Goal: Information Seeking & Learning: Learn about a topic

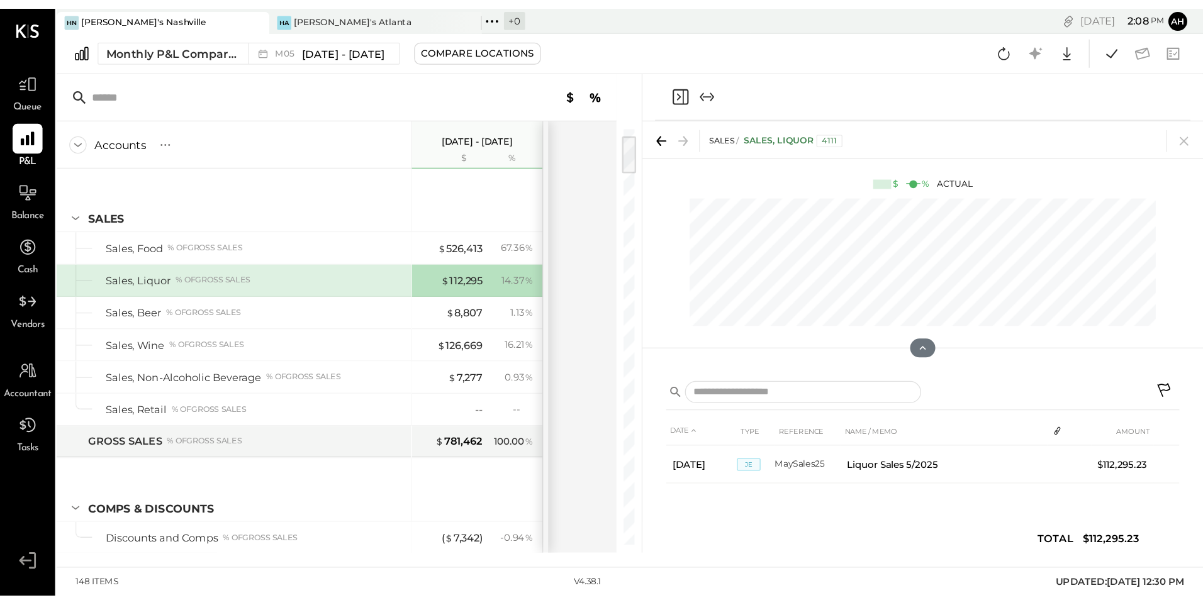
scroll to position [59, 0]
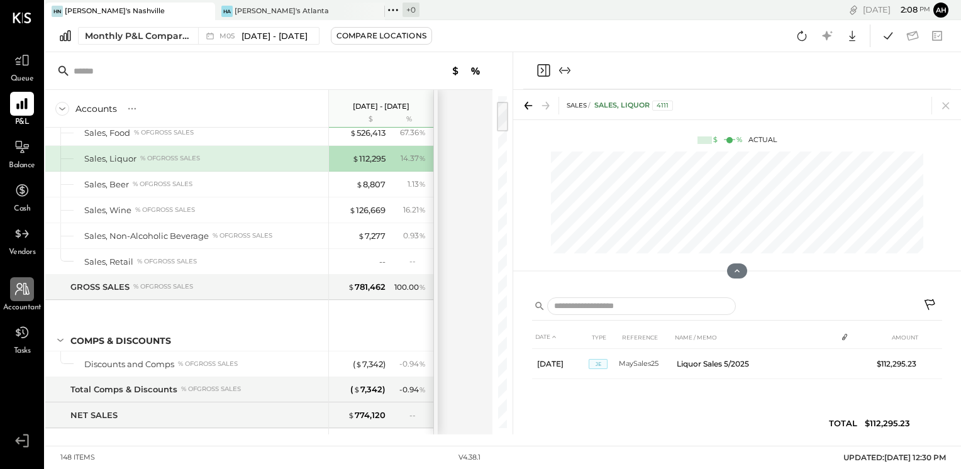
click at [23, 298] on div at bounding box center [22, 289] width 24 height 24
select select "**"
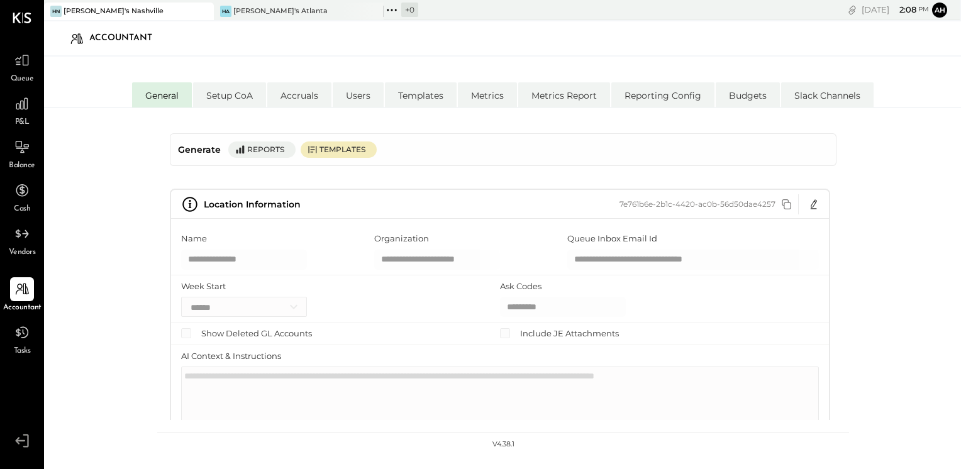
click at [274, 152] on div "Reports" at bounding box center [268, 149] width 42 height 11
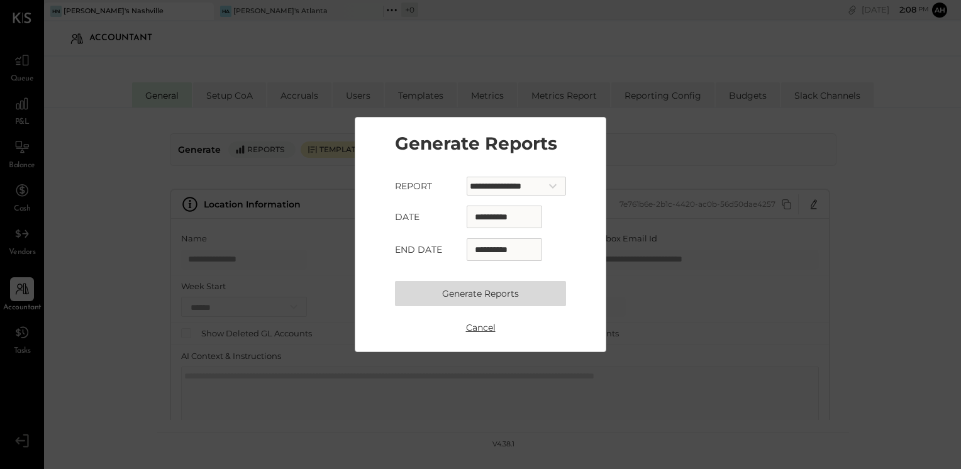
click at [566, 185] on select "**********" at bounding box center [516, 186] width 99 height 19
select select "**********"
click at [467, 177] on select "**********" at bounding box center [516, 186] width 99 height 19
click at [513, 221] on input "**********" at bounding box center [504, 217] width 75 height 23
select select "*"
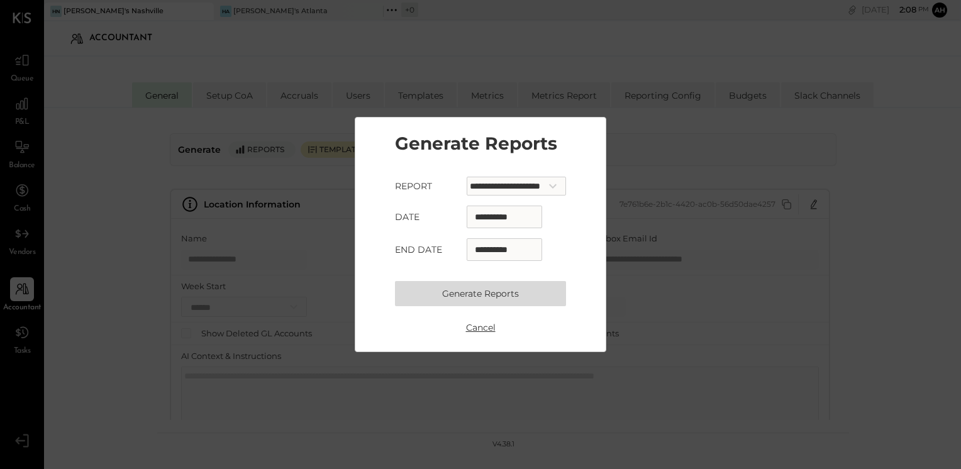
select select "****"
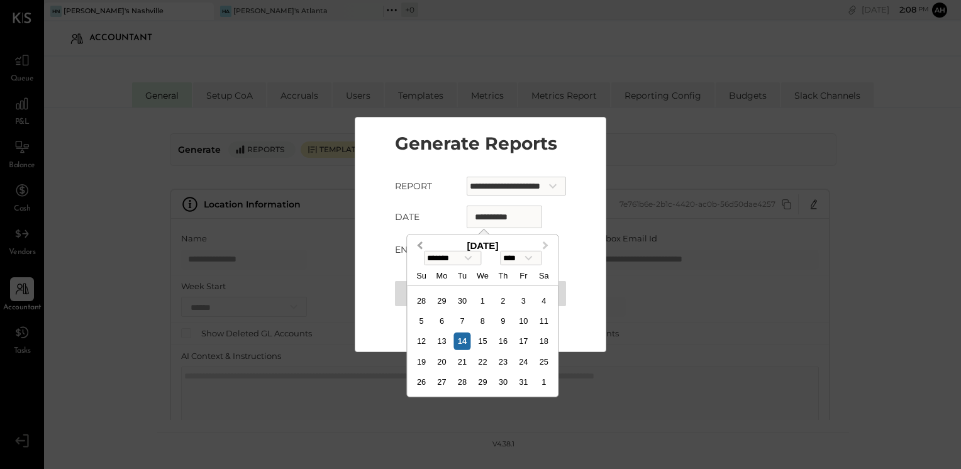
click at [418, 247] on button "Previous Month" at bounding box center [418, 247] width 20 height 20
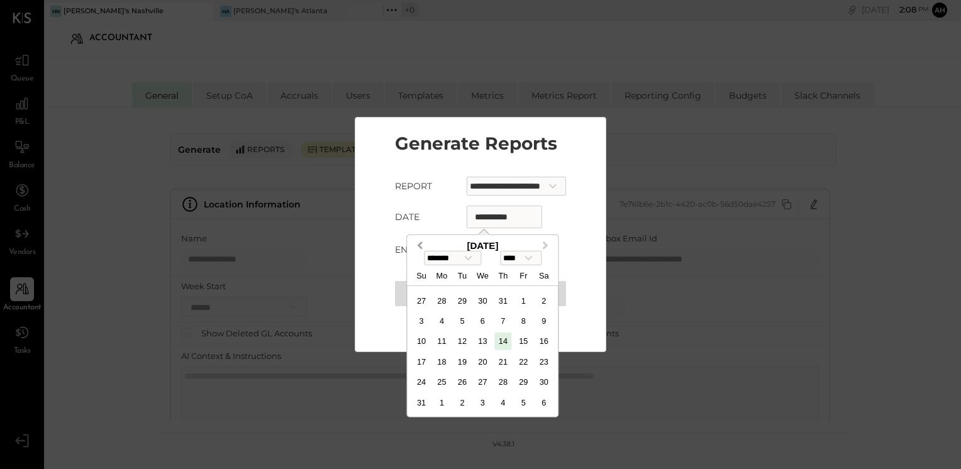
click at [418, 247] on button "Previous Month" at bounding box center [418, 247] width 20 height 20
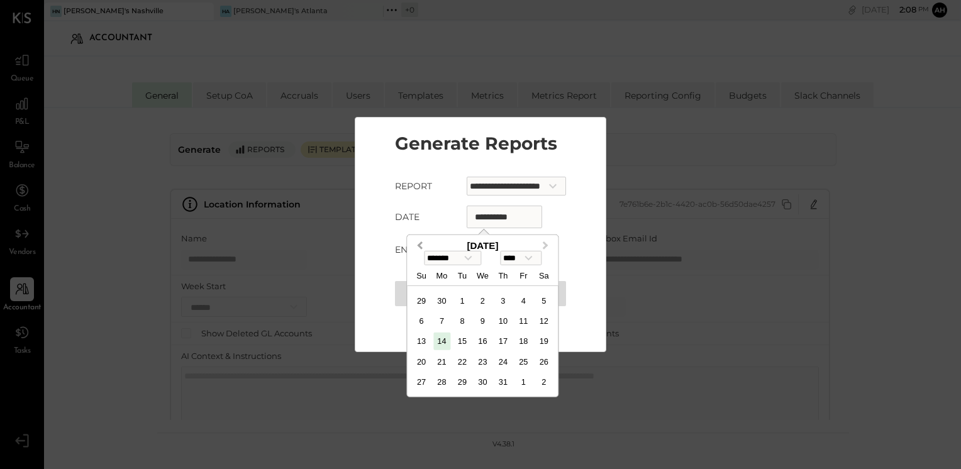
click at [418, 247] on button "Previous Month" at bounding box center [418, 247] width 20 height 20
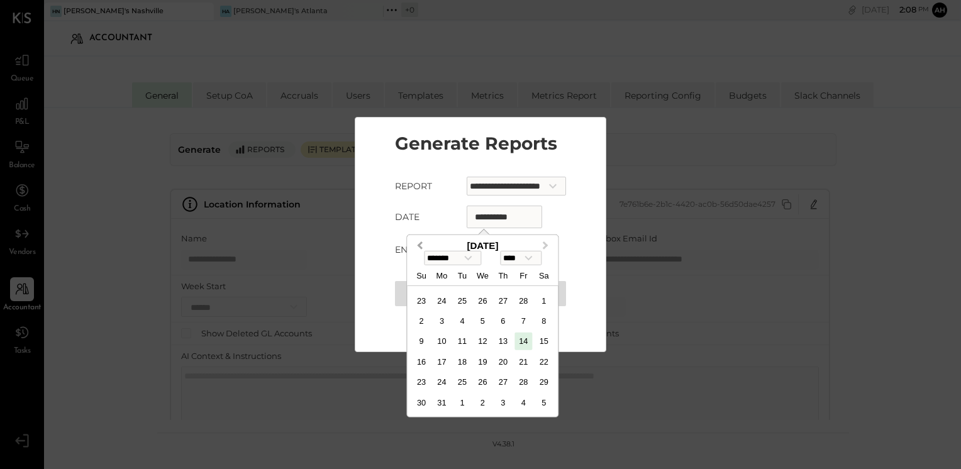
click at [418, 247] on button "Previous Month" at bounding box center [418, 247] width 20 height 20
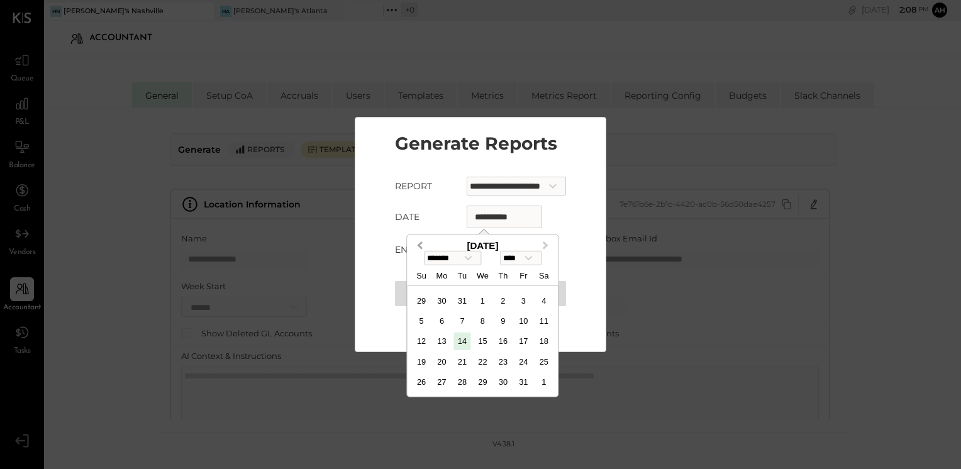
click at [418, 247] on button "Previous Month" at bounding box center [418, 247] width 20 height 20
select select "**"
select select "****"
click at [546, 240] on button "Next Month" at bounding box center [547, 247] width 20 height 20
select select "*"
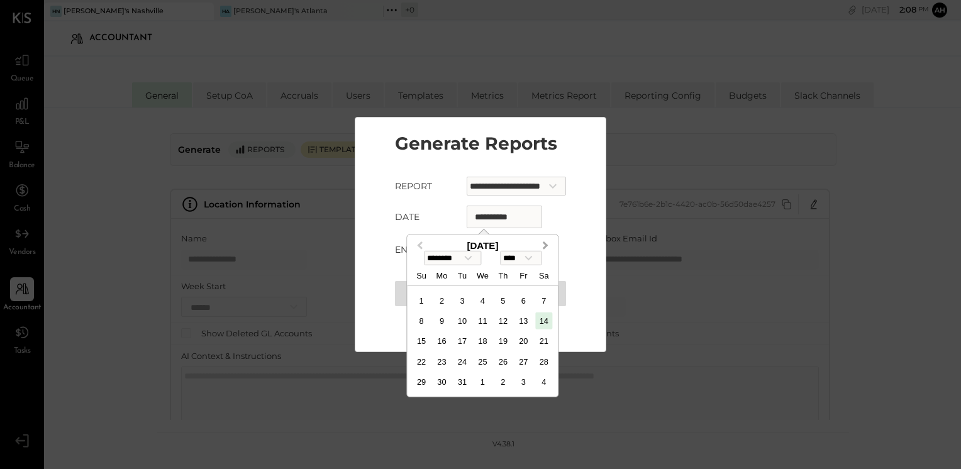
select select "****"
click at [480, 303] on div "1" at bounding box center [482, 300] width 17 height 17
type input "**********"
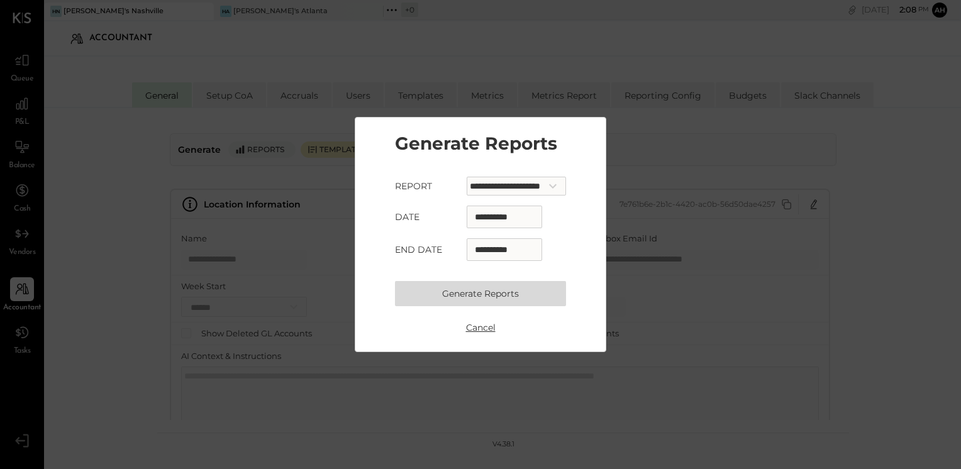
click at [507, 254] on input "**********" at bounding box center [504, 249] width 75 height 23
select select "*"
select select "****"
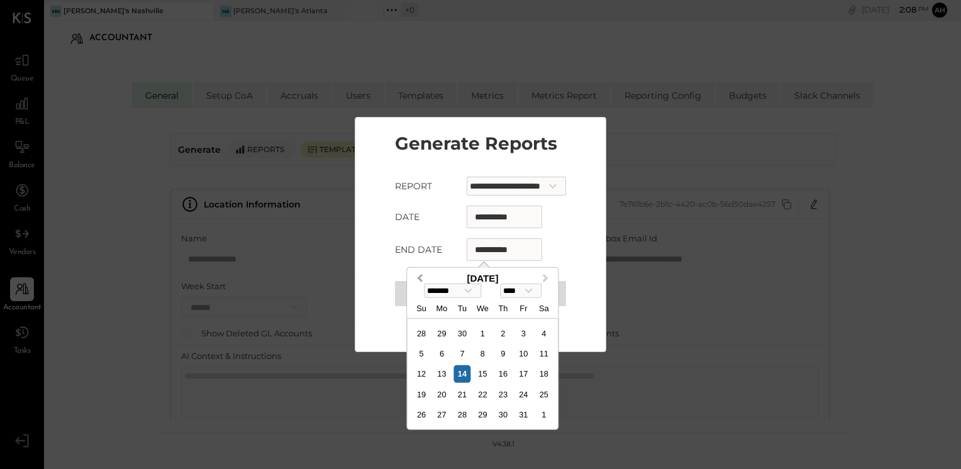
click at [420, 276] on span "Previous Month" at bounding box center [420, 278] width 0 height 14
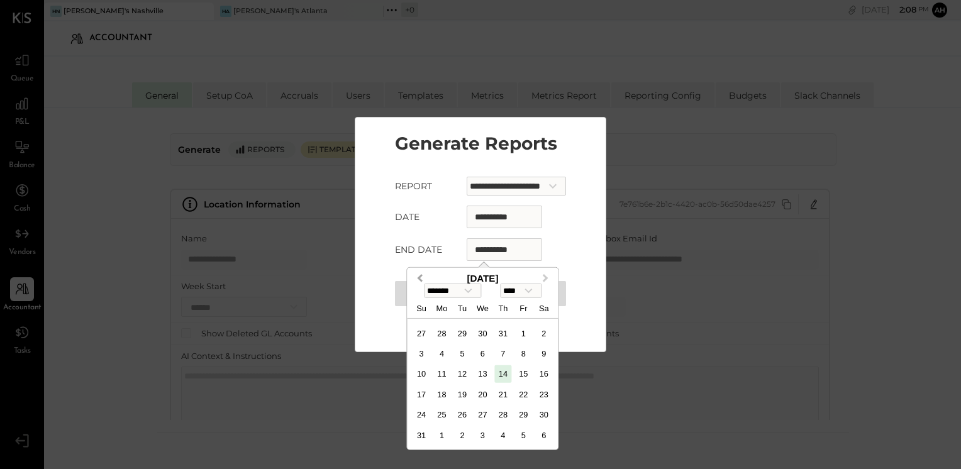
click at [420, 276] on span "Previous Month" at bounding box center [420, 278] width 0 height 14
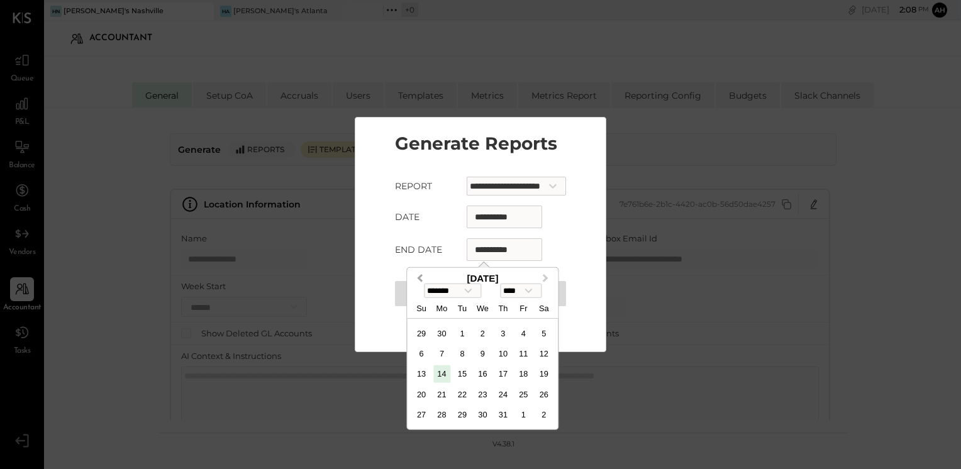
click at [420, 276] on span "Previous Month" at bounding box center [420, 278] width 0 height 14
select select "*"
click at [547, 410] on div "31" at bounding box center [543, 414] width 17 height 17
type input "**********"
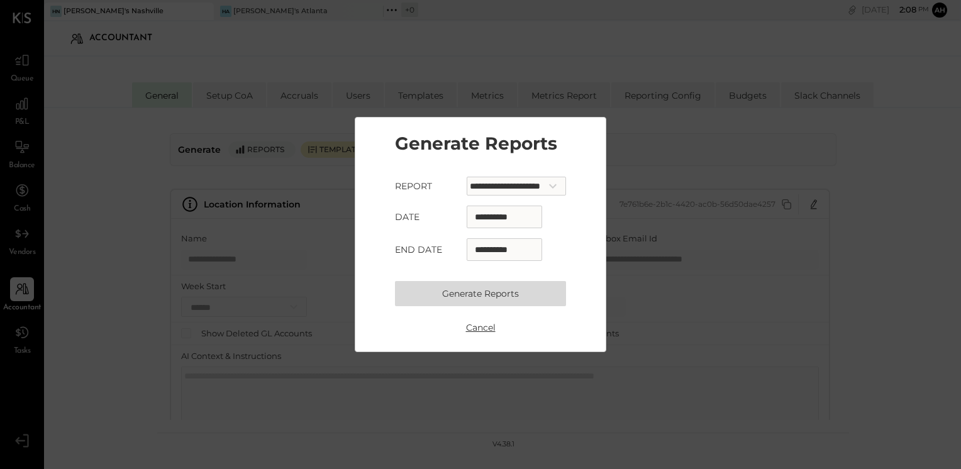
click at [522, 299] on button "Generate Reports" at bounding box center [480, 293] width 171 height 25
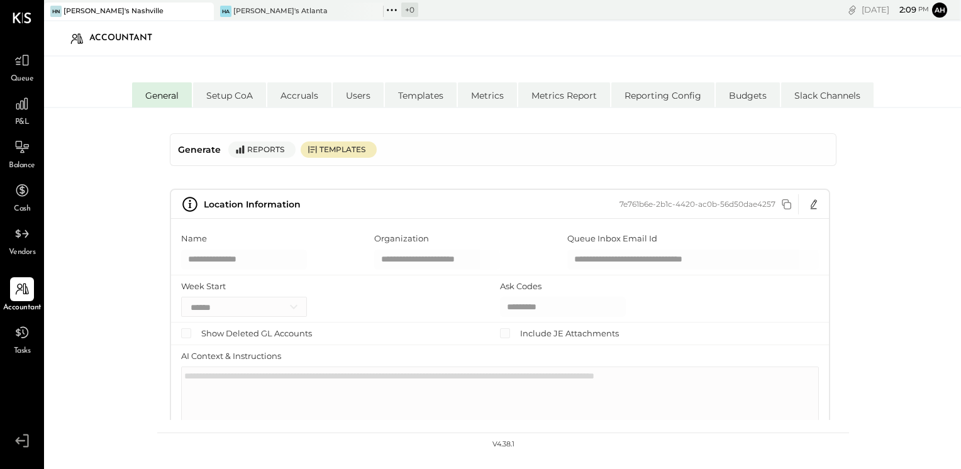
drag, startPoint x: 835, startPoint y: 271, endPoint x: 838, endPoint y: 304, distance: 33.5
click at [838, 304] on div "**********" at bounding box center [503, 277] width 692 height 312
click at [275, 149] on div "Reports" at bounding box center [268, 149] width 42 height 11
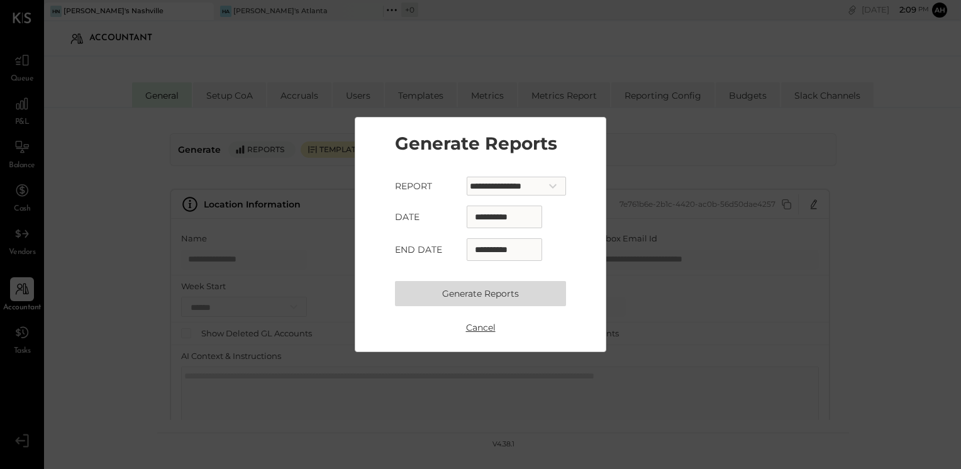
click at [480, 329] on button "Cancel" at bounding box center [480, 327] width 225 height 23
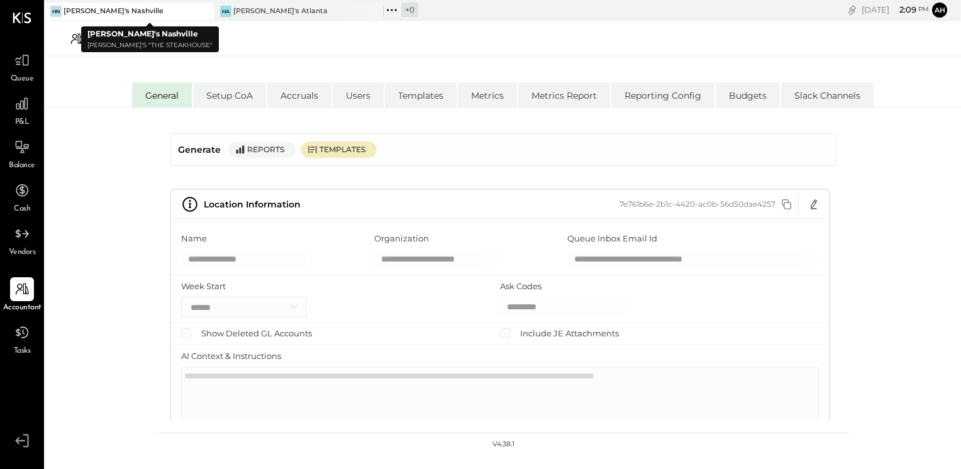
click at [121, 12] on div "[PERSON_NAME]'s Nashville" at bounding box center [119, 11] width 151 height 11
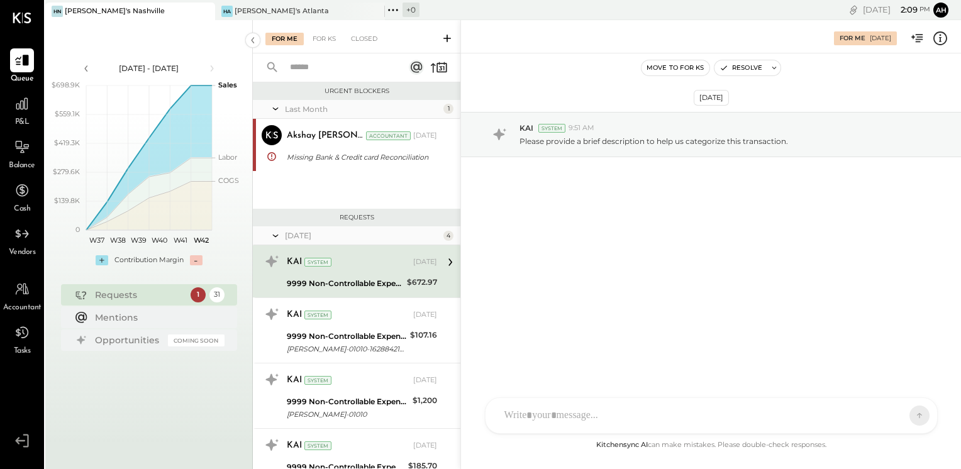
click at [28, 118] on span "P&L" at bounding box center [22, 122] width 14 height 11
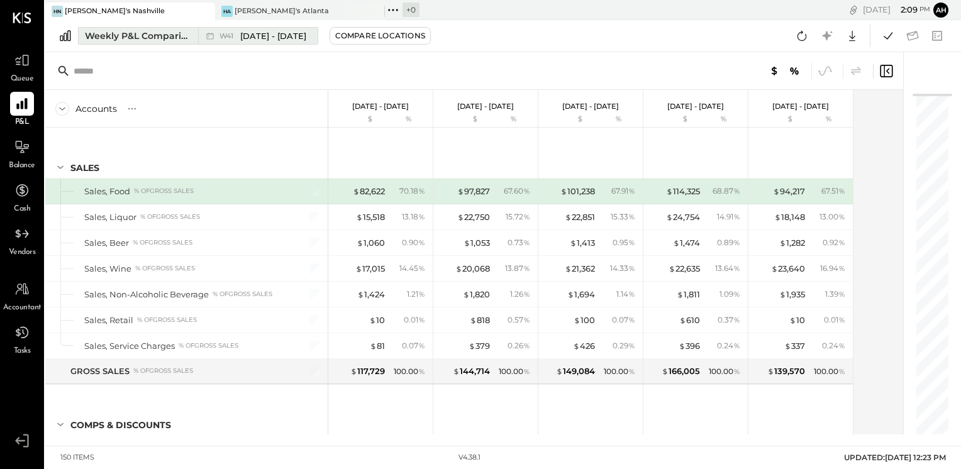
click at [185, 43] on button "Weekly P&L Comparison W41 [DATE] - [DATE]" at bounding box center [198, 36] width 240 height 18
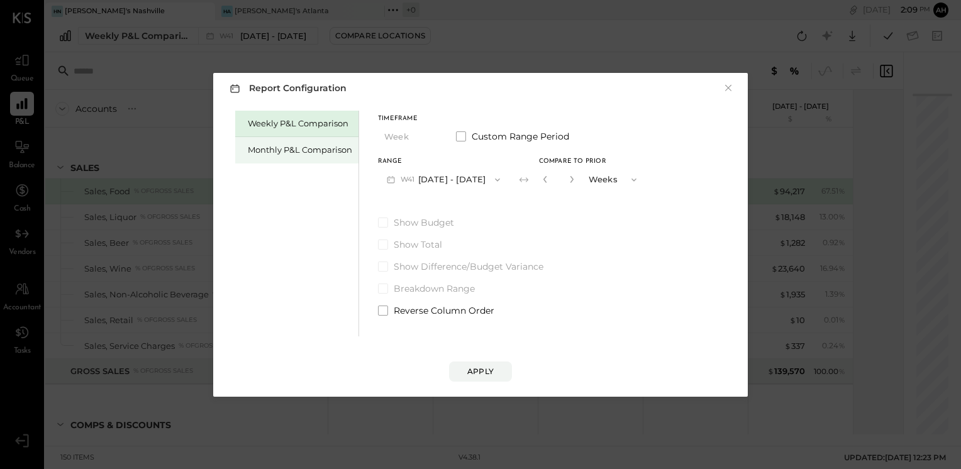
click at [264, 148] on div "Monthly P&L Comparison" at bounding box center [300, 150] width 104 height 12
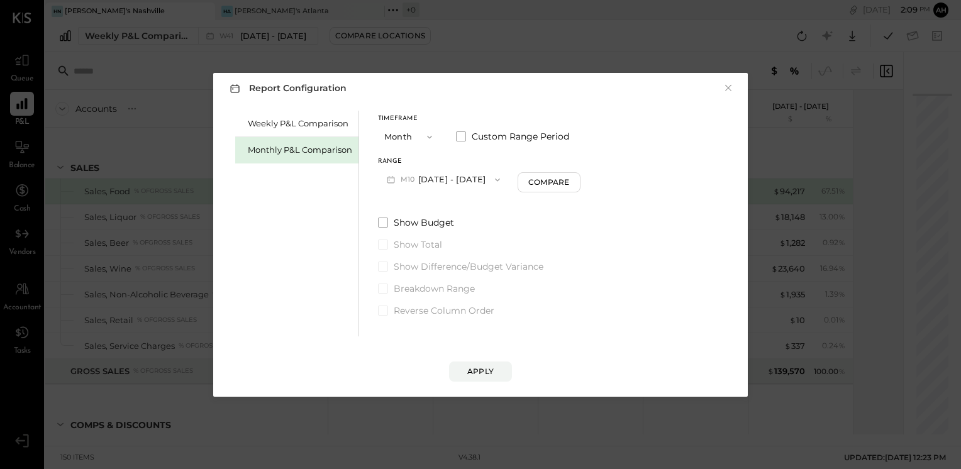
click at [427, 136] on icon "button" at bounding box center [429, 136] width 5 height 3
click at [401, 200] on span "Year" at bounding box center [396, 204] width 17 height 8
click at [388, 290] on label "Breakdown Range" at bounding box center [480, 288] width 204 height 13
click at [383, 245] on span at bounding box center [383, 245] width 10 height 10
click at [476, 368] on div "Apply" at bounding box center [480, 371] width 26 height 11
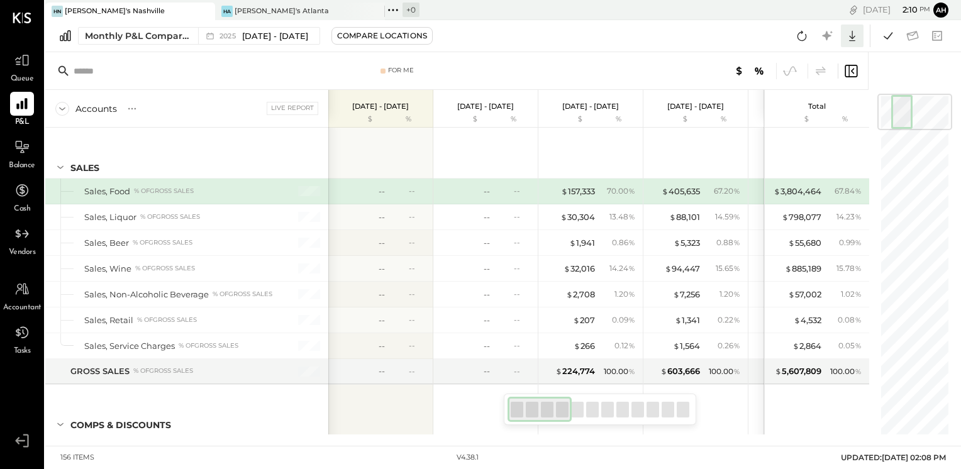
click at [851, 41] on icon at bounding box center [852, 36] width 6 height 11
click at [812, 109] on div "Excel" at bounding box center [813, 109] width 101 height 26
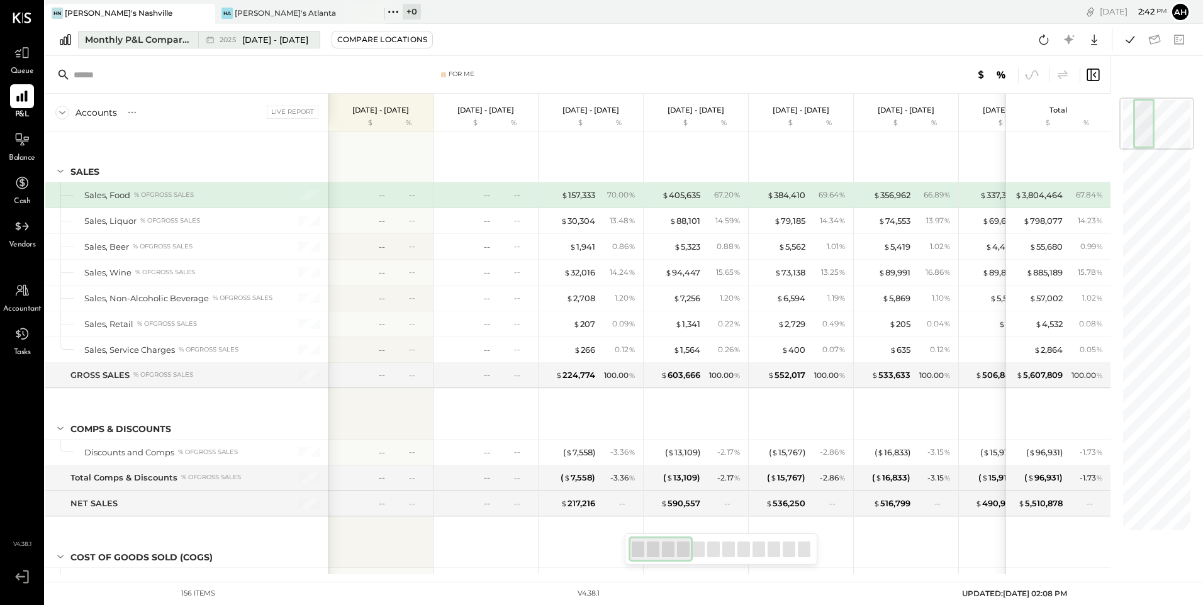
click at [150, 33] on div "Monthly P&L Comparison" at bounding box center [138, 39] width 106 height 13
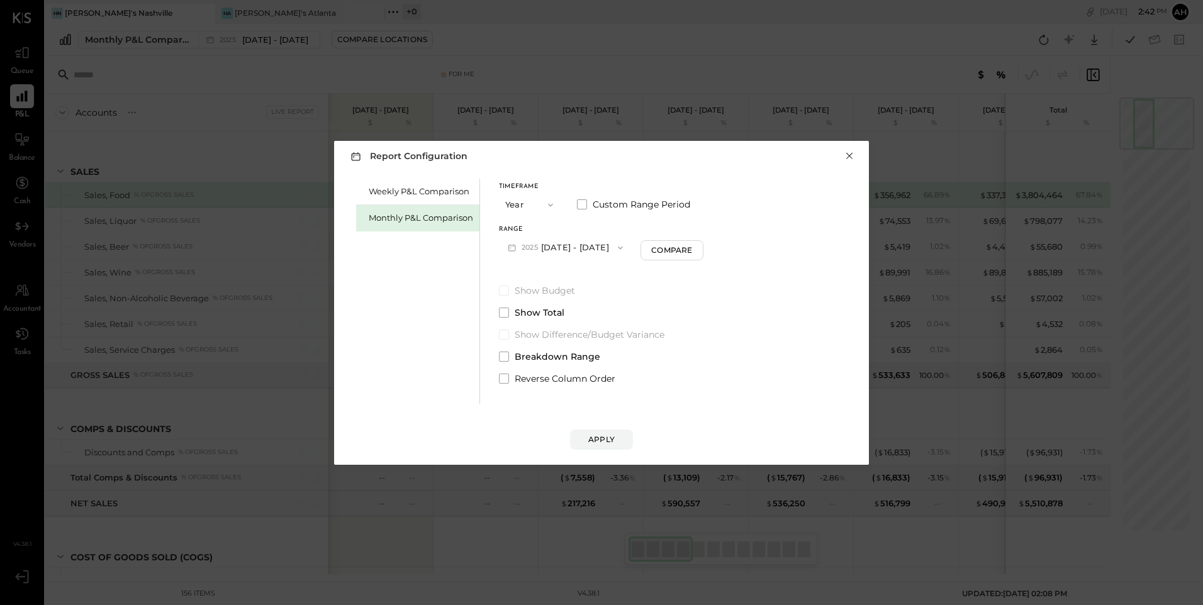
click at [852, 161] on button "×" at bounding box center [849, 156] width 11 height 13
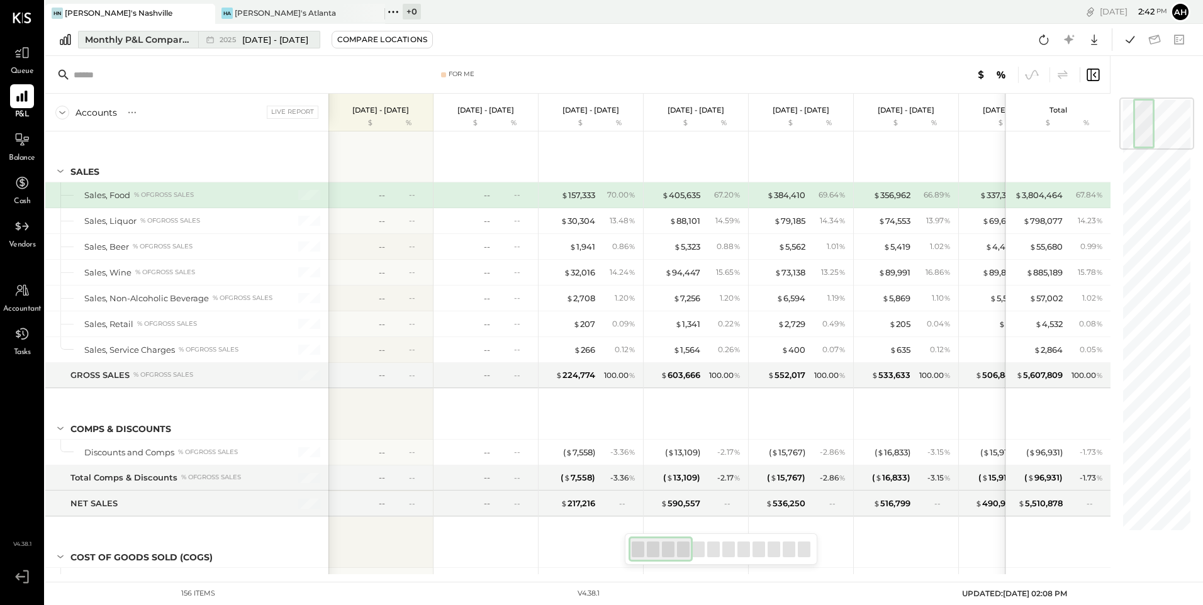
click at [126, 45] on div "Monthly P&L Comparison" at bounding box center [138, 39] width 106 height 13
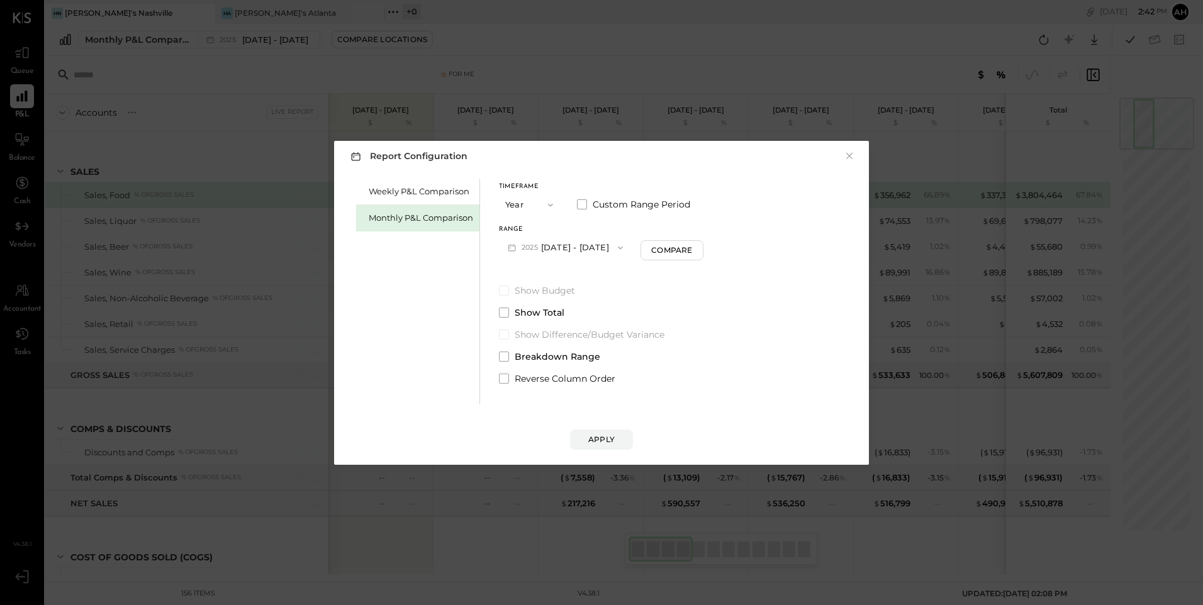
click at [625, 248] on icon "button" at bounding box center [620, 248] width 10 height 10
click at [703, 297] on div "Show Budget Show Total Show Difference/Budget Variance Breakdown Range Reverse …" at bounding box center [601, 334] width 204 height 101
click at [552, 204] on icon "button" at bounding box center [550, 204] width 5 height 3
click at [590, 201] on label "Custom Range Period" at bounding box center [633, 204] width 113 height 13
click at [667, 247] on button "[DATE]" at bounding box center [635, 247] width 63 height 23
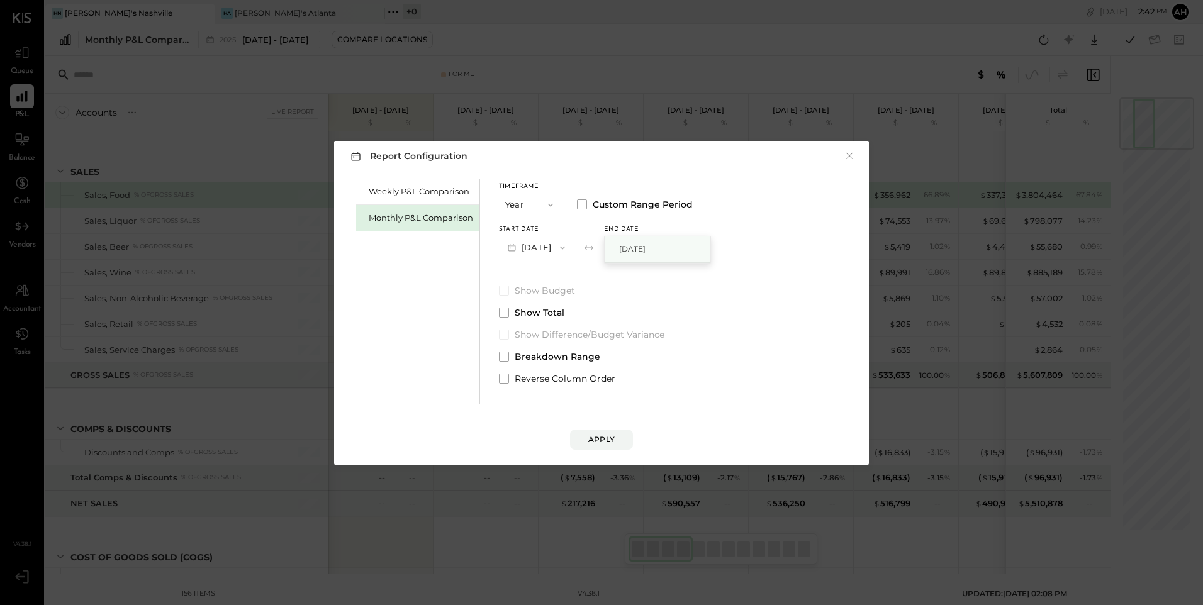
click at [683, 251] on div "[DATE]" at bounding box center [658, 250] width 106 height 26
click at [623, 246] on icon "button" at bounding box center [616, 247] width 13 height 13
click at [629, 246] on div "[DATE]" at bounding box center [658, 250] width 106 height 26
click at [568, 248] on icon "button" at bounding box center [562, 248] width 10 height 10
click at [566, 247] on div "[DATE]" at bounding box center [553, 250] width 106 height 26
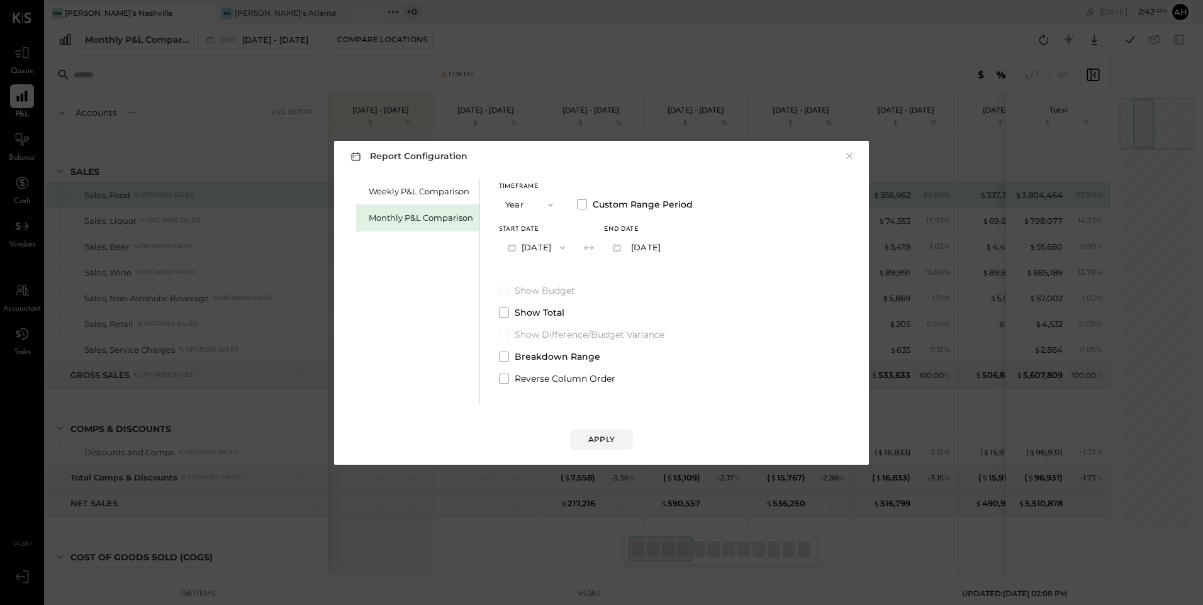
click at [693, 247] on div "Weekly P&L Comparison Monthly P&L Comparison Timeframe Year Custom Range Period…" at bounding box center [602, 290] width 510 height 229
click at [667, 248] on button "[DATE]" at bounding box center [635, 247] width 63 height 23
click at [552, 203] on icon "button" at bounding box center [550, 205] width 10 height 10
click at [523, 203] on span "Month" at bounding box center [521, 205] width 25 height 8
click at [587, 204] on label "Custom Range Period" at bounding box center [633, 204] width 113 height 13
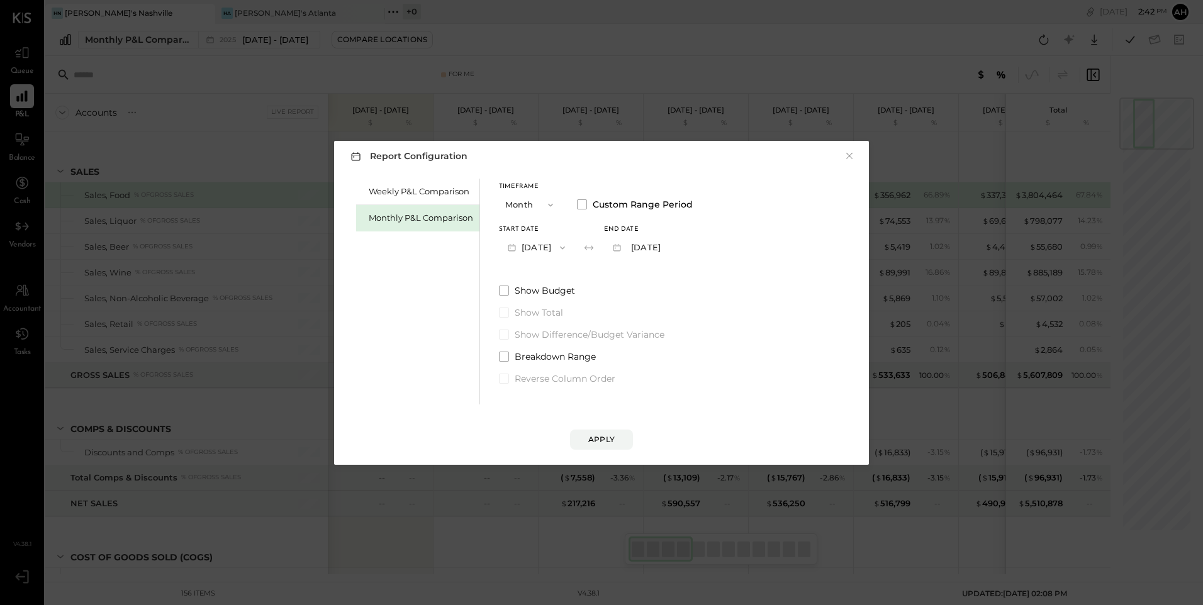
click at [574, 243] on button "[DATE]" at bounding box center [536, 247] width 75 height 23
click at [527, 361] on span "[DATE]" at bounding box center [527, 360] width 26 height 11
click at [673, 247] on icon "button" at bounding box center [668, 248] width 10 height 10
click at [646, 376] on span "[DATE]" at bounding box center [632, 381] width 26 height 11
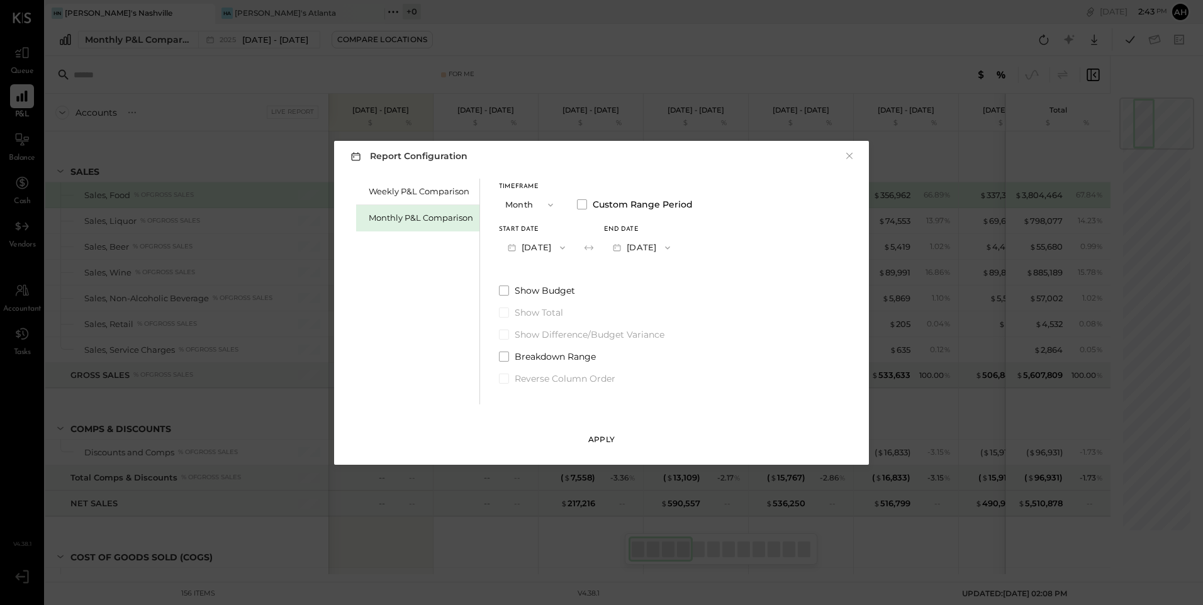
click at [601, 434] on div "Apply" at bounding box center [601, 439] width 26 height 11
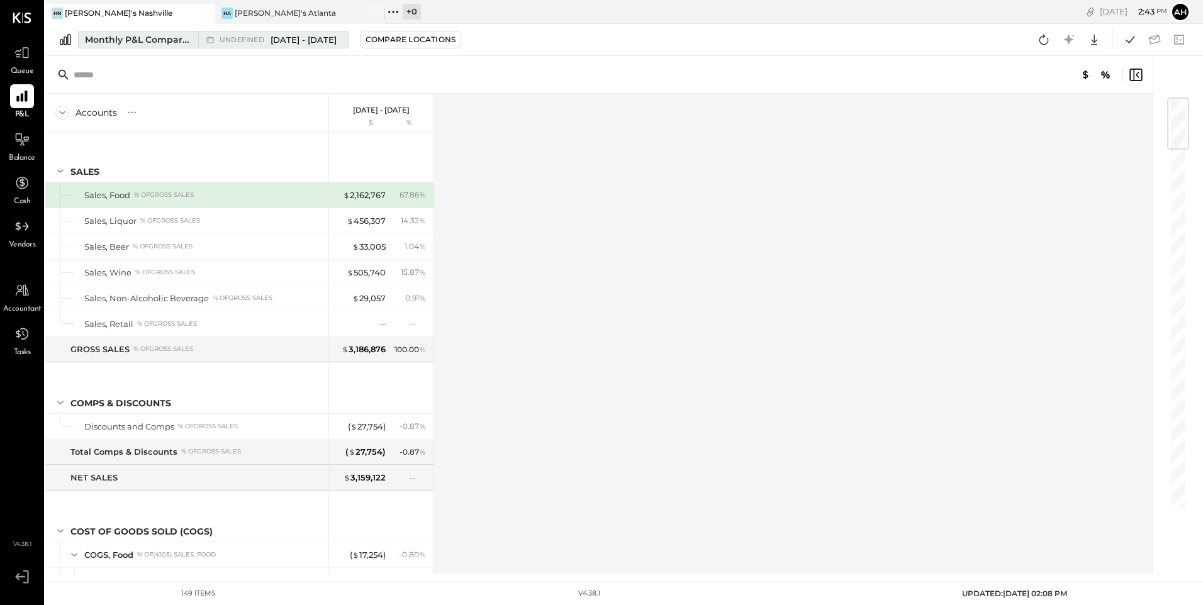
click at [112, 42] on div "Monthly P&L Comparison" at bounding box center [138, 39] width 106 height 13
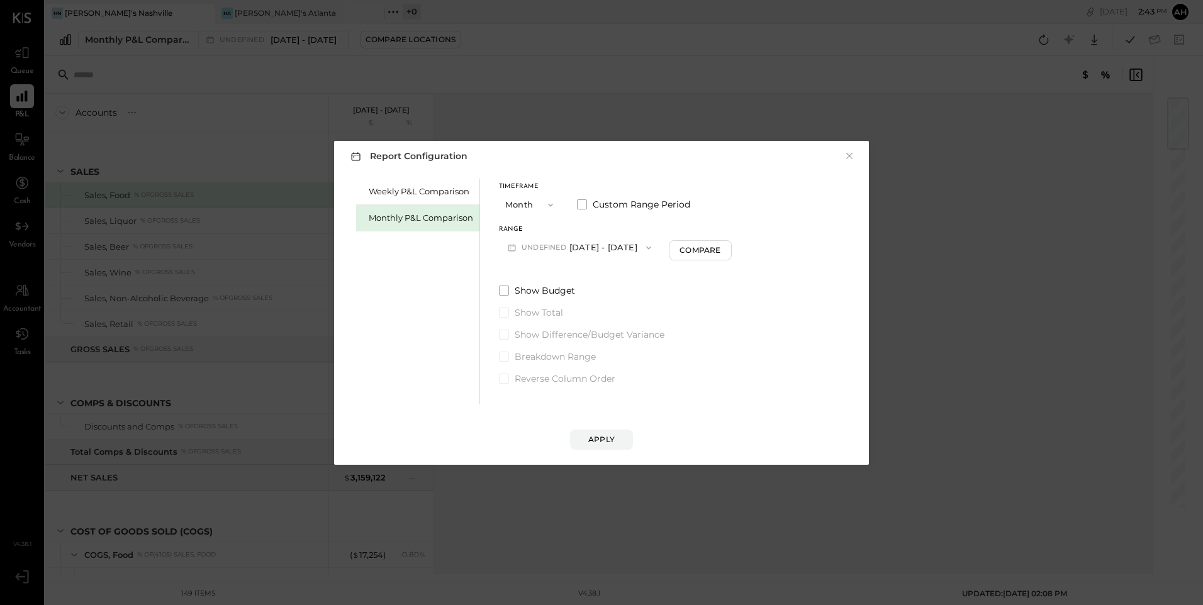
click at [543, 204] on span "button" at bounding box center [547, 205] width 16 height 10
click at [520, 266] on div "Year" at bounding box center [531, 272] width 62 height 23
click at [574, 207] on div "Timeframe Year Custom Range Period" at bounding box center [601, 200] width 204 height 33
click at [578, 205] on span at bounding box center [582, 204] width 10 height 10
click at [667, 247] on button "[DATE]" at bounding box center [635, 247] width 63 height 23
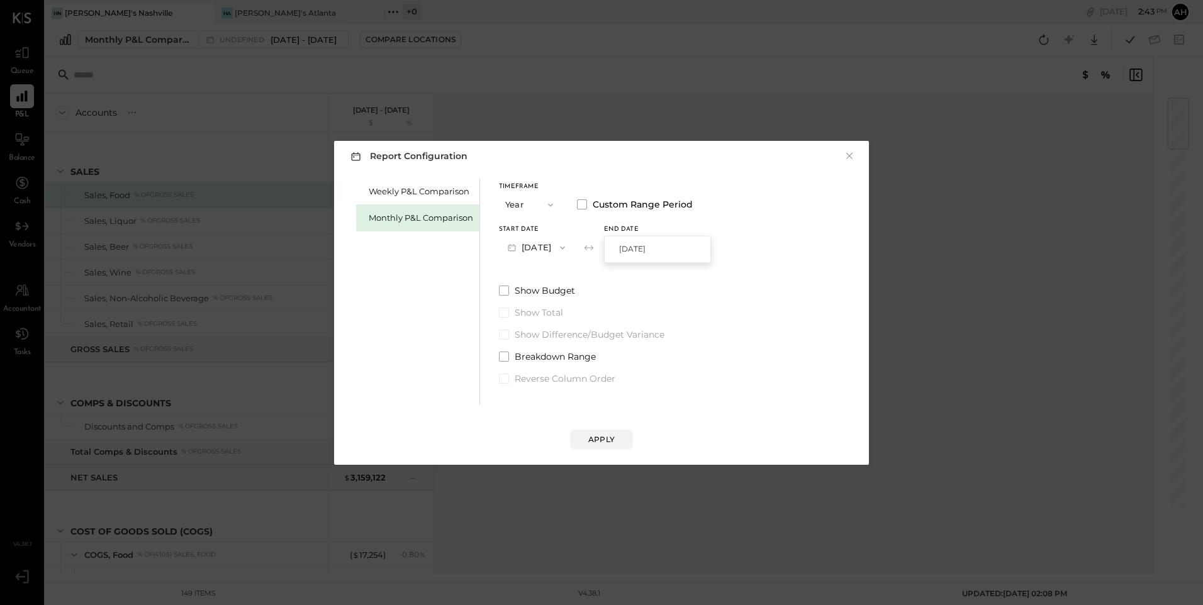
click at [646, 253] on span "[DATE]" at bounding box center [632, 248] width 26 height 11
click at [634, 273] on div "Timeframe Year Custom Range Period Start Date [DATE] End date [DATE] Show Budge…" at bounding box center [596, 282] width 194 height 206
click at [844, 155] on button "×" at bounding box center [849, 156] width 11 height 13
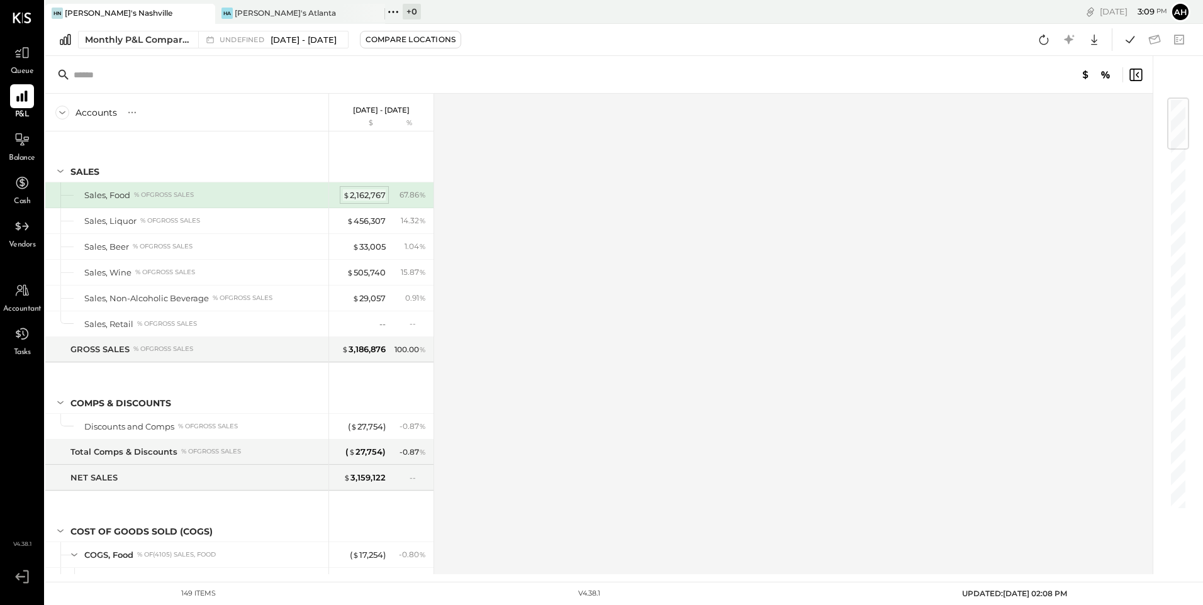
click at [353, 196] on div "$ 2,162,767" at bounding box center [364, 195] width 43 height 12
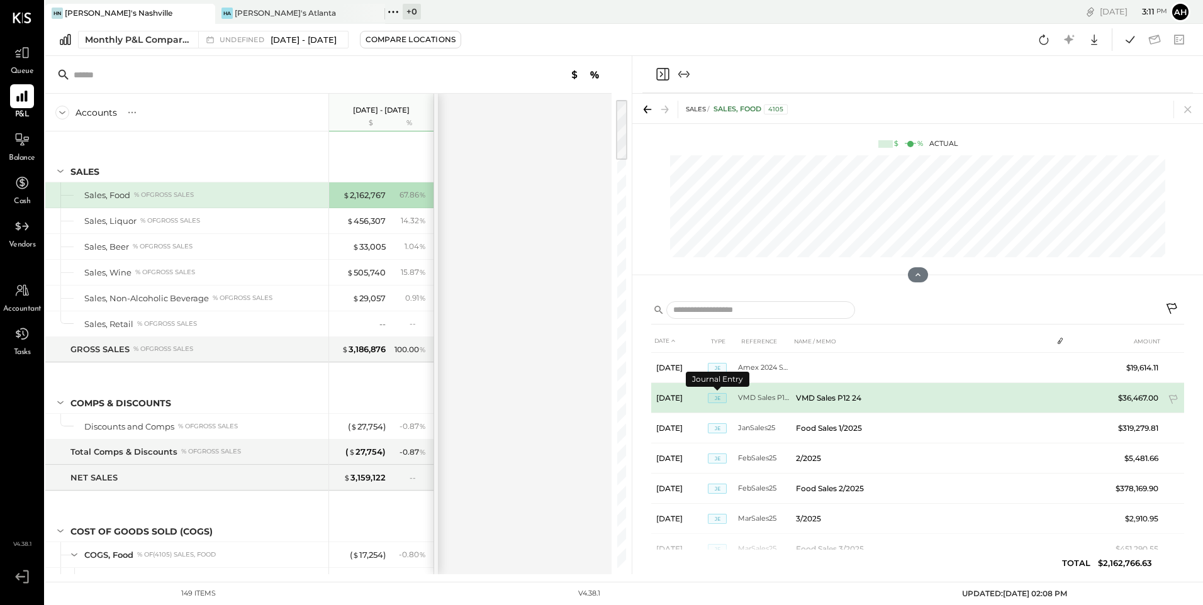
click at [722, 398] on span "JE" at bounding box center [717, 398] width 19 height 10
click at [737, 397] on td "JE" at bounding box center [723, 398] width 30 height 30
click at [813, 398] on td "VMD Sales P12 24" at bounding box center [921, 398] width 261 height 30
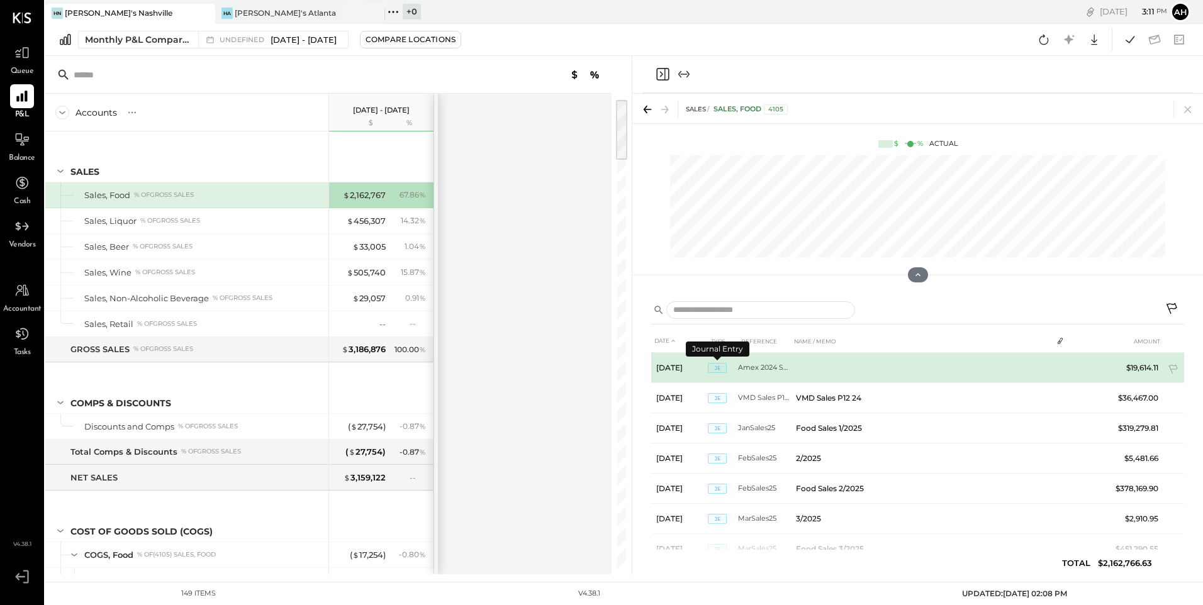
click at [713, 368] on span "JE" at bounding box center [717, 368] width 19 height 10
click at [748, 362] on td "Amex 2024 Sales" at bounding box center [764, 368] width 53 height 30
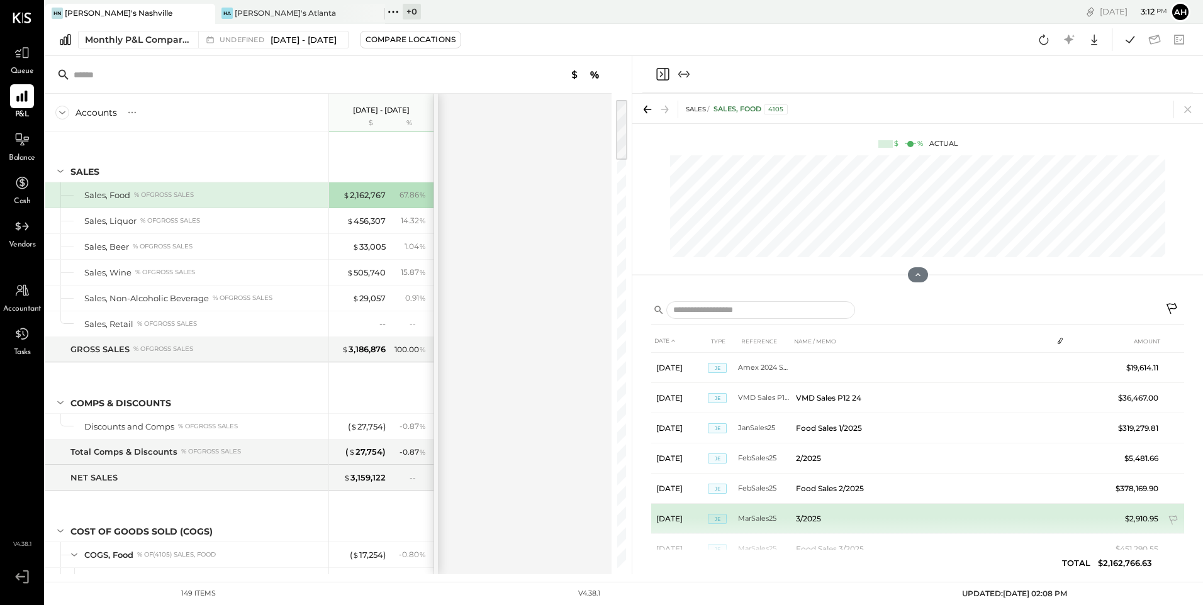
scroll to position [125, 0]
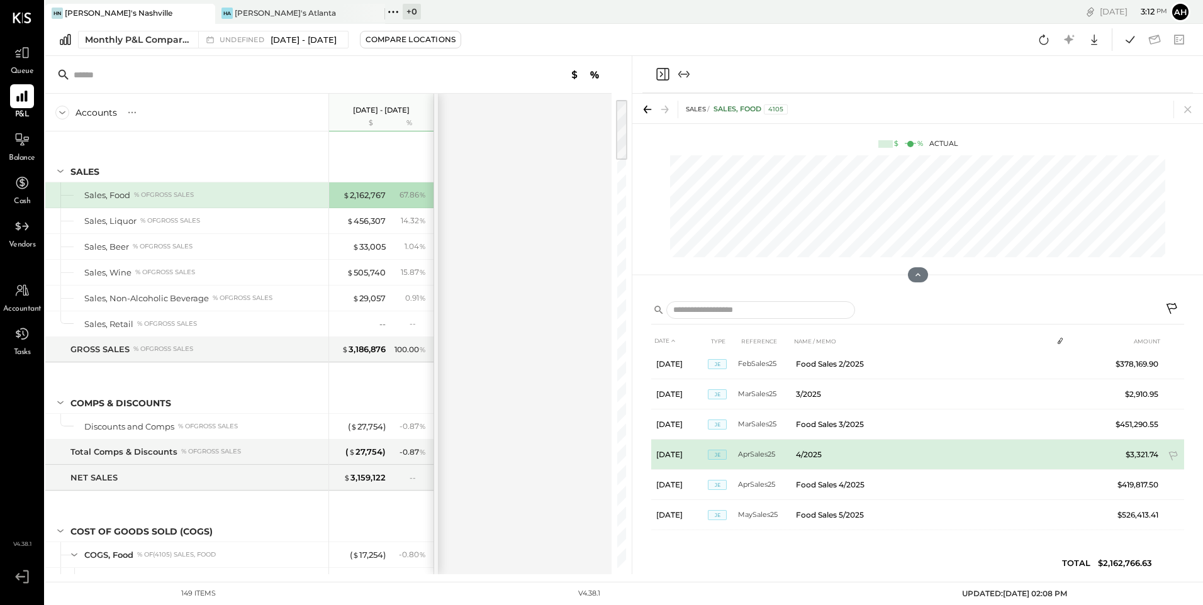
click at [756, 457] on td "AprSales25" at bounding box center [764, 455] width 53 height 30
click at [719, 450] on span "JE" at bounding box center [717, 455] width 19 height 10
click at [961, 460] on td "4/2025" at bounding box center [921, 455] width 261 height 30
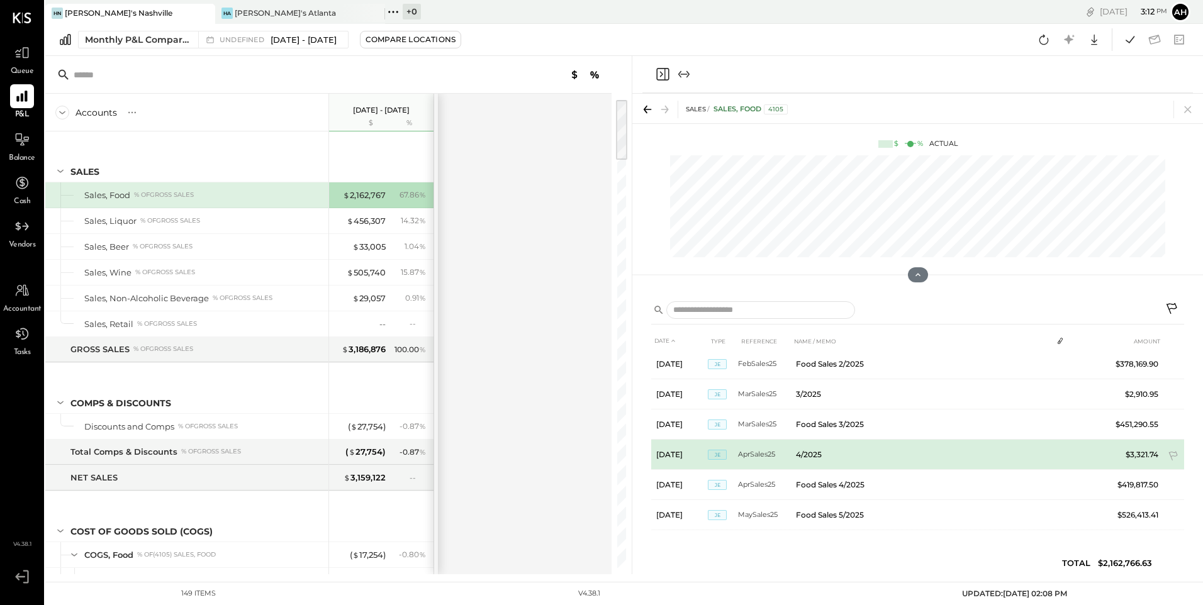
click at [961, 457] on td "$3,321.74" at bounding box center [1136, 455] width 53 height 30
click at [961, 456] on td "$3,321.74" at bounding box center [1136, 455] width 53 height 30
click at [720, 454] on span "JE" at bounding box center [717, 455] width 19 height 10
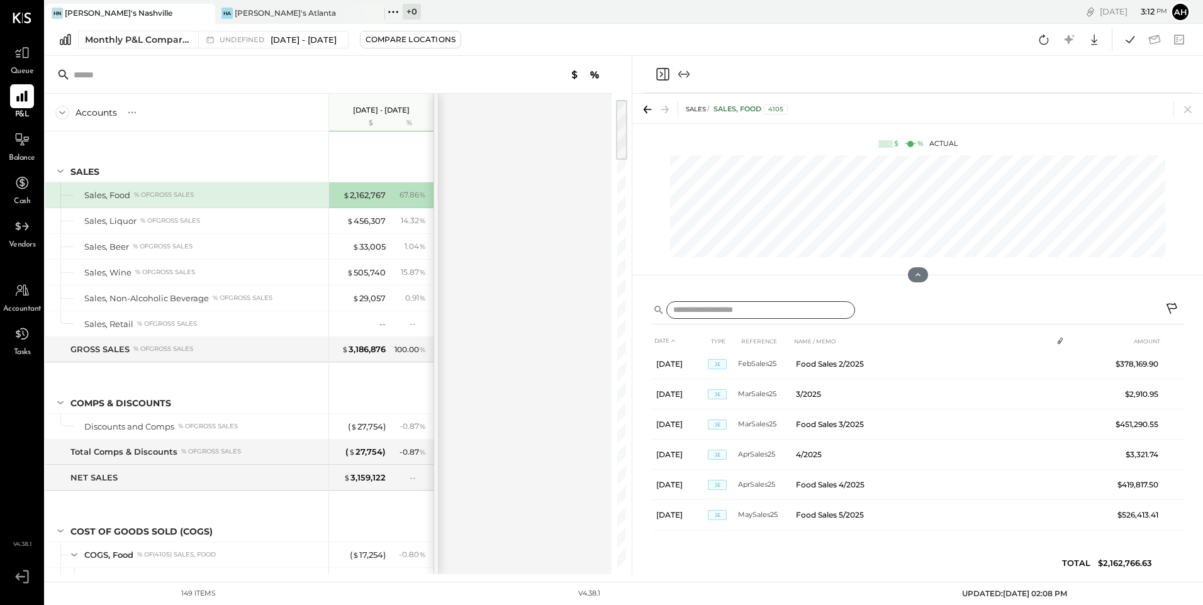
click at [729, 312] on input "text" at bounding box center [760, 310] width 189 height 18
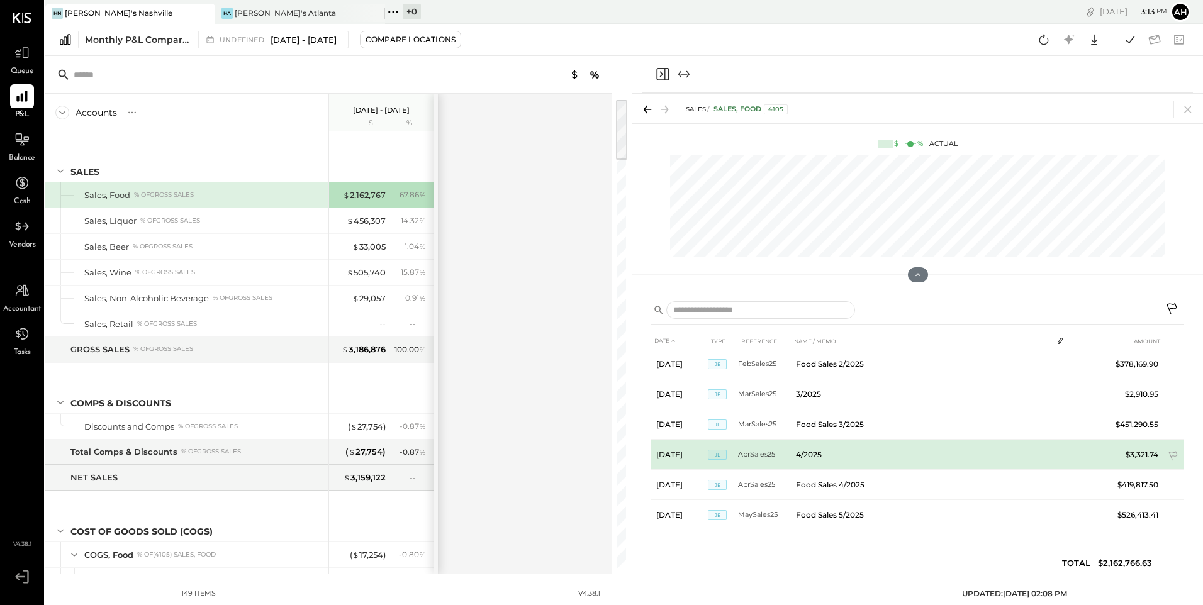
click at [774, 454] on td "AprSales25" at bounding box center [764, 455] width 53 height 30
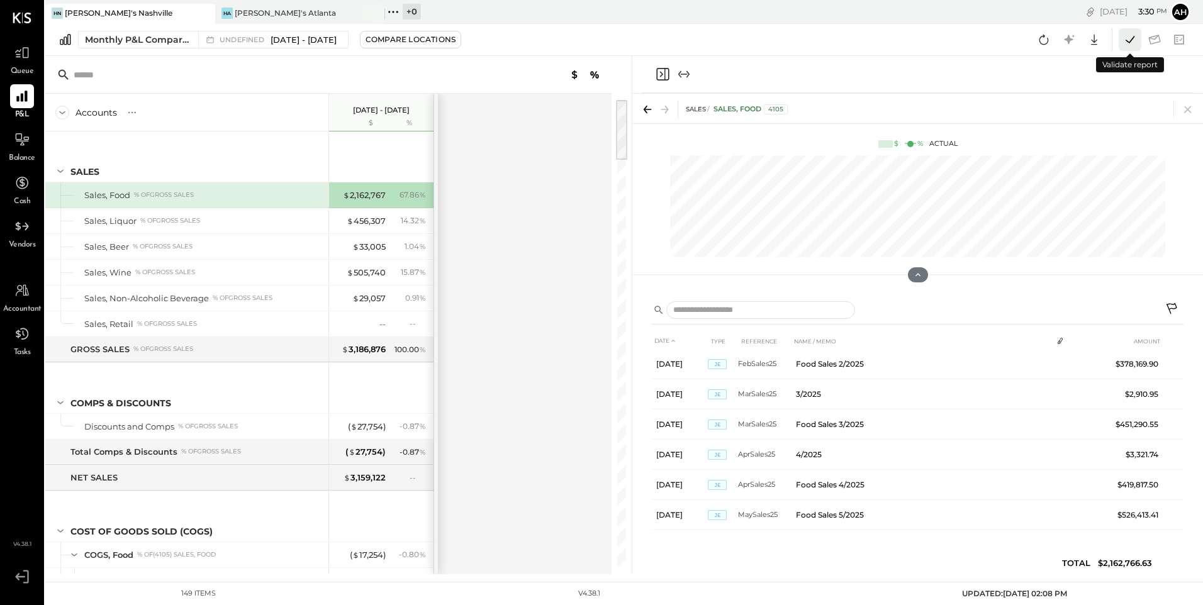
click at [961, 42] on icon at bounding box center [1130, 39] width 16 height 16
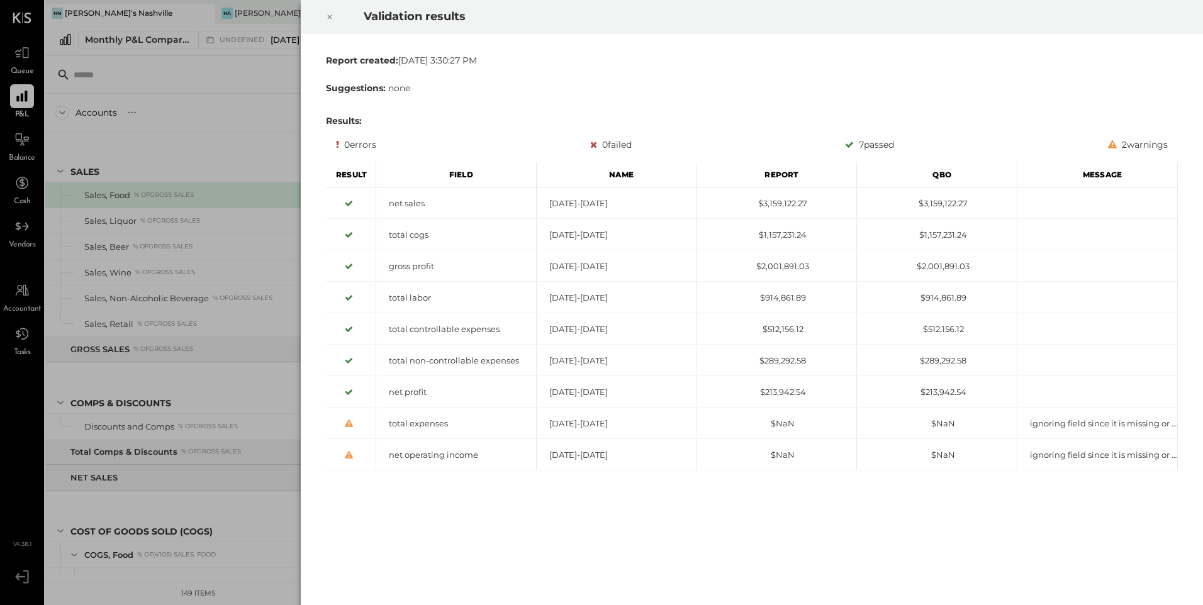
click at [330, 19] on icon at bounding box center [330, 16] width 8 height 15
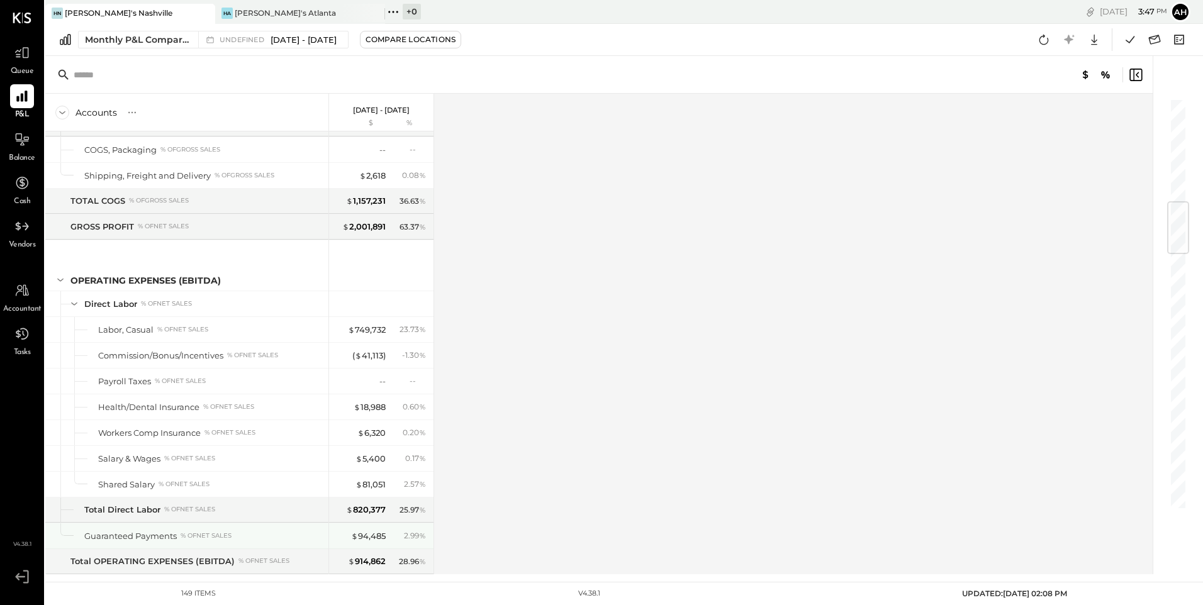
scroll to position [881, 0]
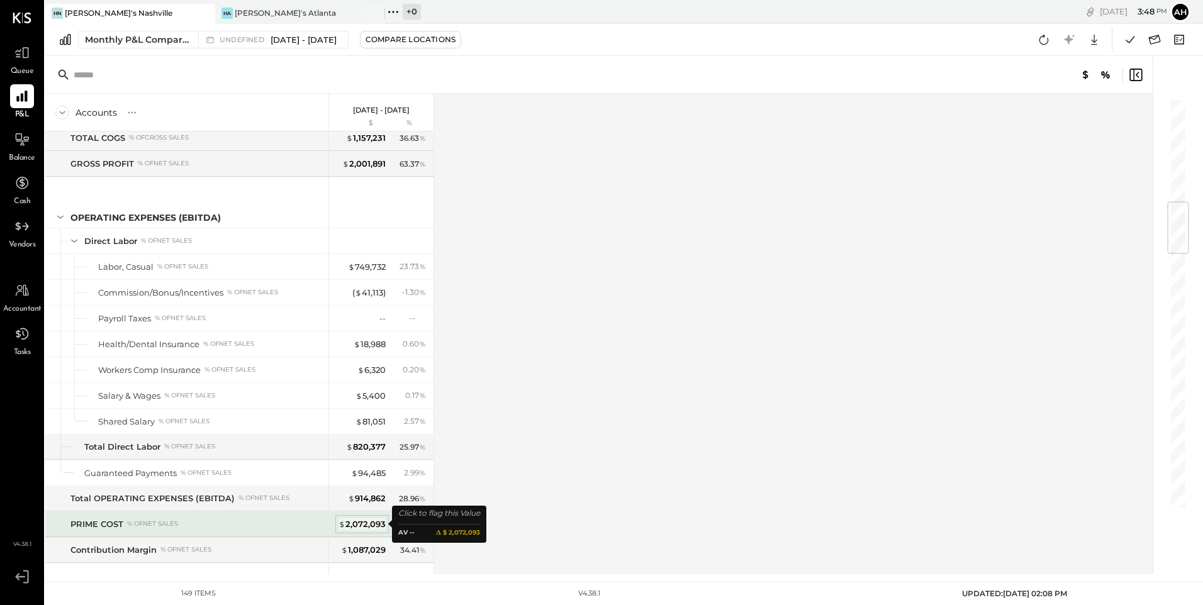
click at [362, 469] on div "$ 2,072,093" at bounding box center [361, 524] width 47 height 12
